Goal: Transaction & Acquisition: Purchase product/service

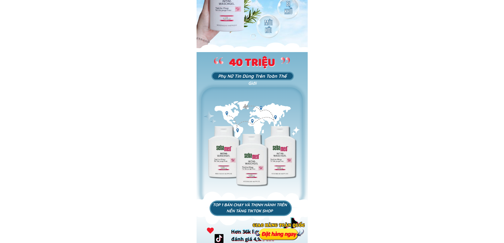
scroll to position [265, 0]
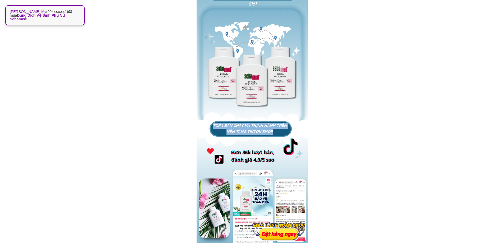
drag, startPoint x: 219, startPoint y: 125, endPoint x: 279, endPoint y: 131, distance: 59.3
click at [279, 131] on h3 "TOP 1 BÁN CHẠY VÀ THỊNH HÀNH TRÊN NỀN TẢNG TIKTOK SHOP" at bounding box center [250, 129] width 74 height 12
copy h3 "TOP 1 BÁN CHẠY VÀ THỊNH HÀNH TRÊN NỀN TẢNG TIKTOK SHOP"
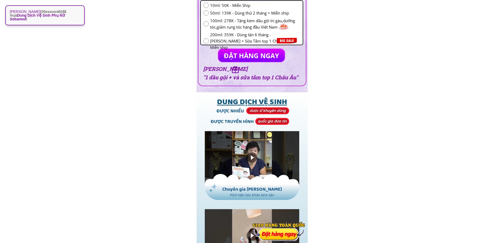
scroll to position [688, 0]
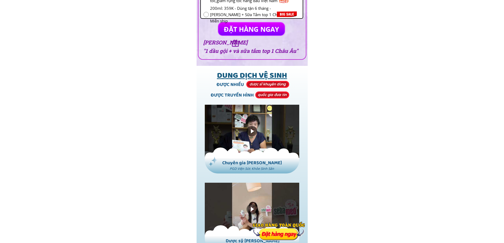
click at [252, 133] on div at bounding box center [252, 131] width 11 height 11
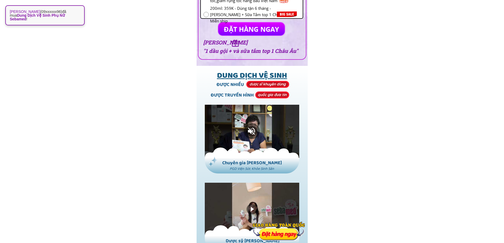
click at [254, 129] on div at bounding box center [252, 131] width 16 height 16
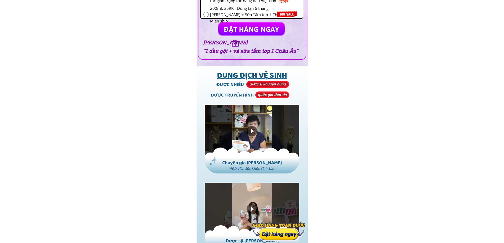
click at [291, 150] on div at bounding box center [277, 153] width 44 height 10
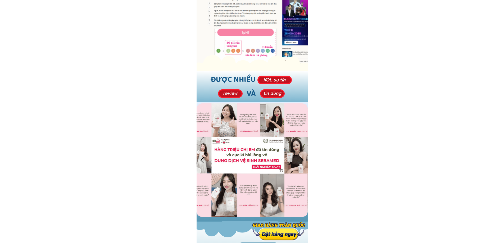
scroll to position [1509, 0]
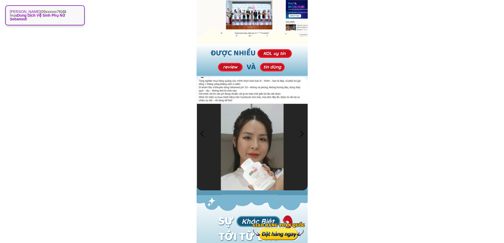
click at [303, 136] on div at bounding box center [302, 133] width 9 height 9
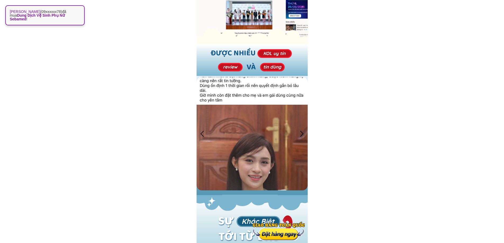
click at [303, 133] on div at bounding box center [302, 133] width 9 height 9
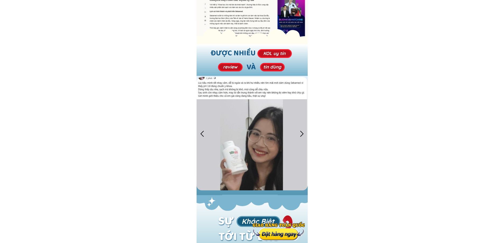
click at [303, 133] on div at bounding box center [302, 133] width 9 height 9
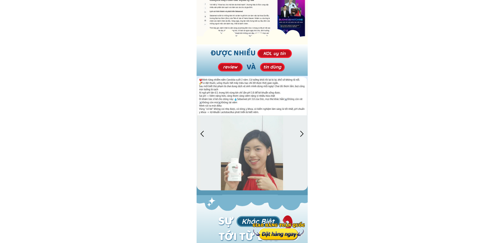
click at [303, 132] on div at bounding box center [302, 133] width 9 height 9
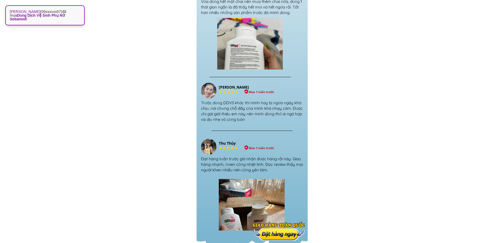
scroll to position [4699, 0]
